Goal: Transaction & Acquisition: Obtain resource

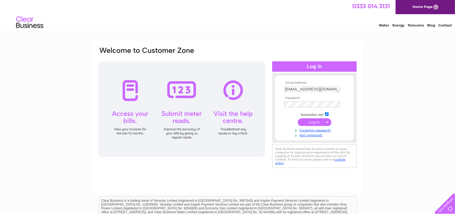
click at [314, 88] on input "valentina@vaporever.co.uk" at bounding box center [312, 89] width 56 height 6
type input "mike@vaporever.co.uk"
click at [311, 123] on input "submit" at bounding box center [315, 123] width 34 height 8
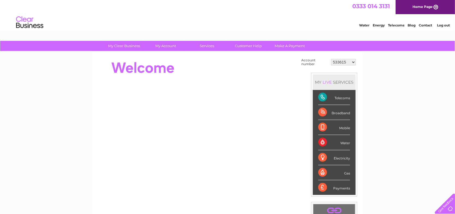
click at [352, 61] on select "533615 1099997 30267359" at bounding box center [343, 62] width 25 height 7
select select "1099997"
click at [332, 59] on select "533615 1099997 30267359" at bounding box center [343, 62] width 25 height 7
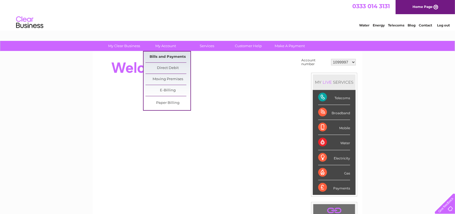
click at [165, 57] on link "Bills and Payments" at bounding box center [168, 57] width 45 height 11
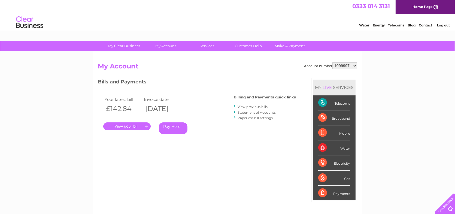
click at [247, 106] on link "View previous bills" at bounding box center [253, 107] width 30 height 4
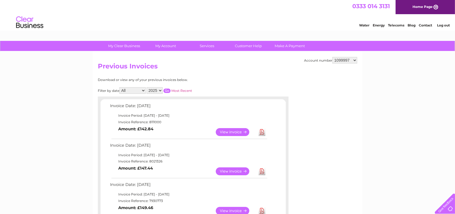
click at [261, 131] on link "Download" at bounding box center [262, 132] width 7 height 8
